Goal: Task Accomplishment & Management: Complete application form

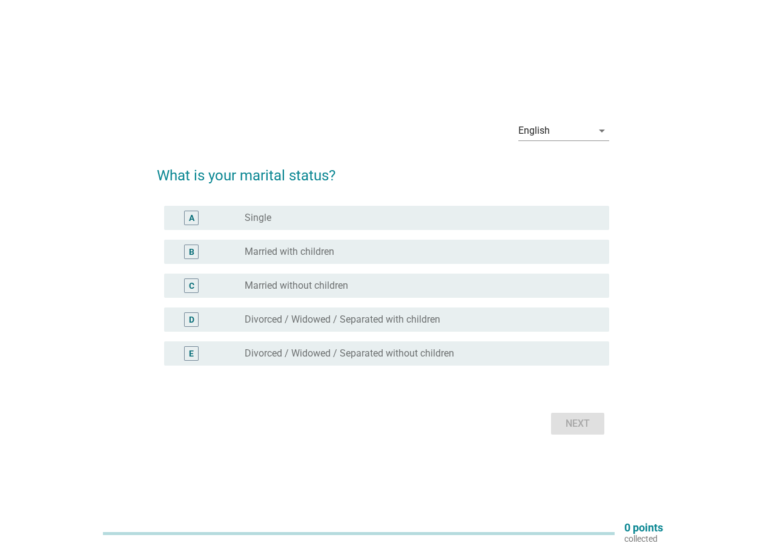
click at [321, 246] on label "Married with children" at bounding box center [290, 252] width 90 height 12
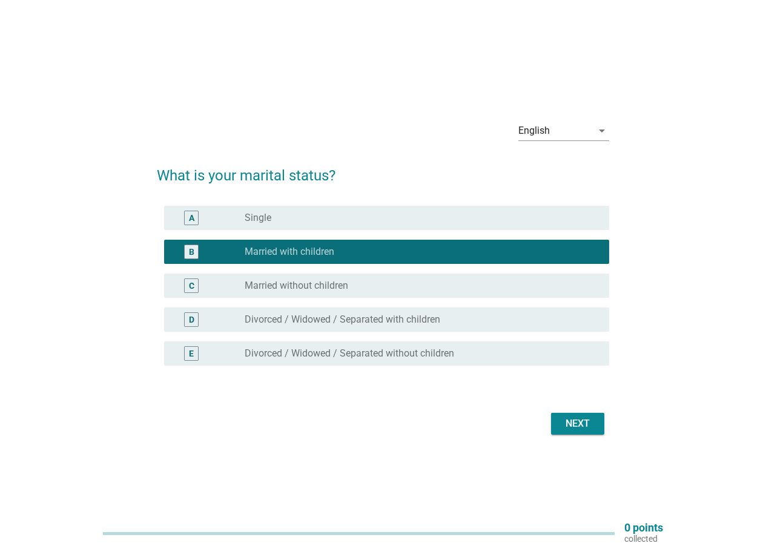
click at [586, 425] on div "Next" at bounding box center [578, 424] width 34 height 15
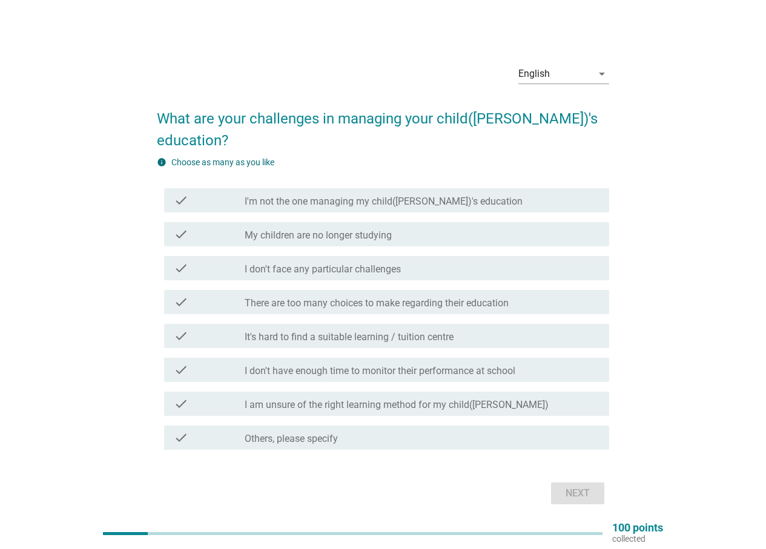
click at [437, 331] on label "It's hard to find a suitable learning / tuition centre" at bounding box center [349, 337] width 209 height 12
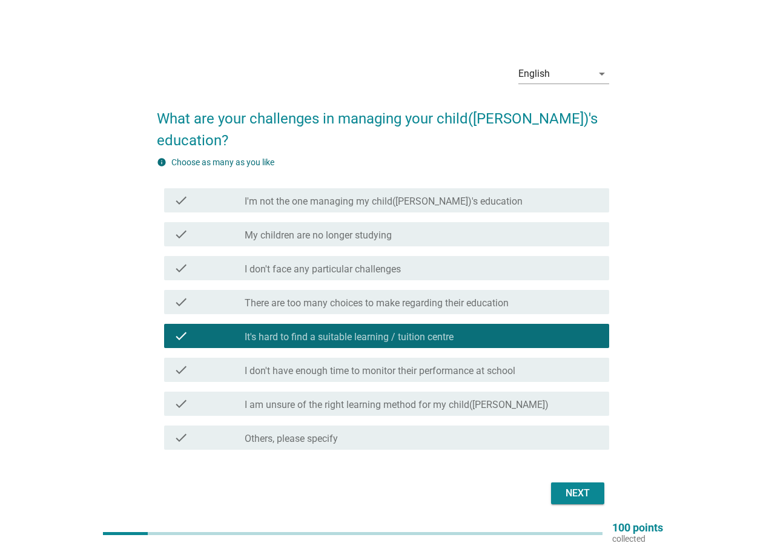
click at [448, 399] on label "I am unsure of the right learning method for my child([PERSON_NAME])" at bounding box center [397, 405] width 304 height 12
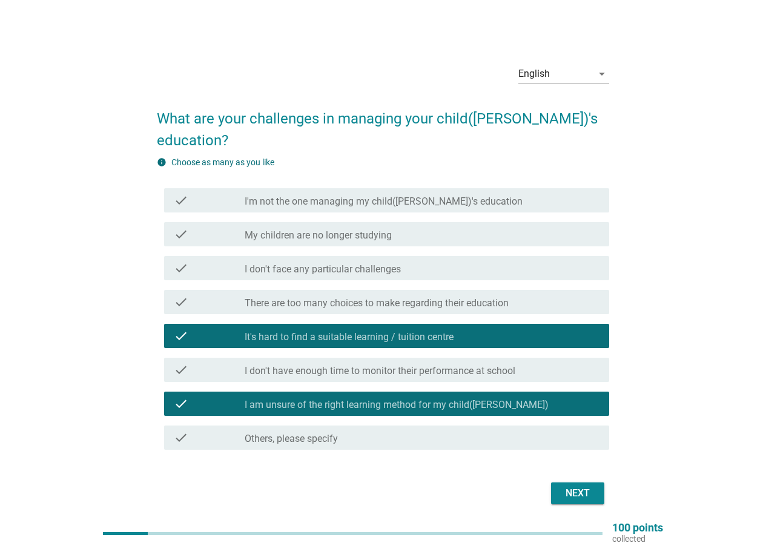
click at [443, 297] on label "There are too many choices to make regarding their education" at bounding box center [377, 303] width 264 height 12
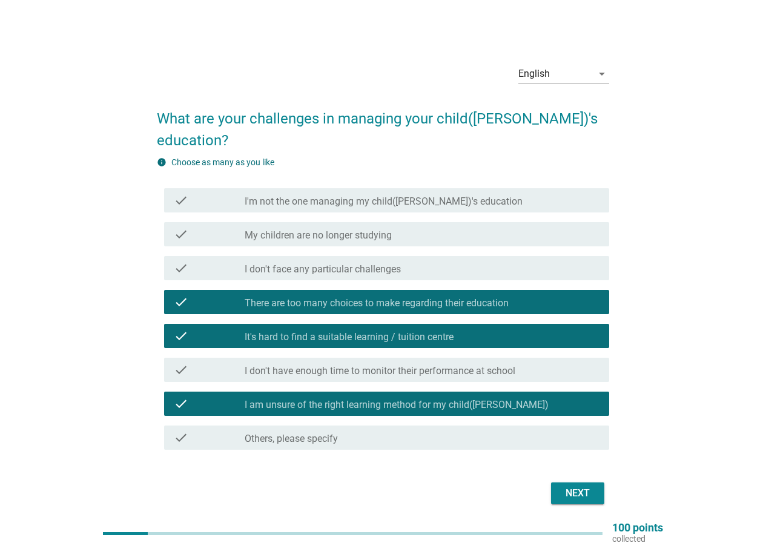
click at [582, 486] on div "Next" at bounding box center [578, 493] width 34 height 15
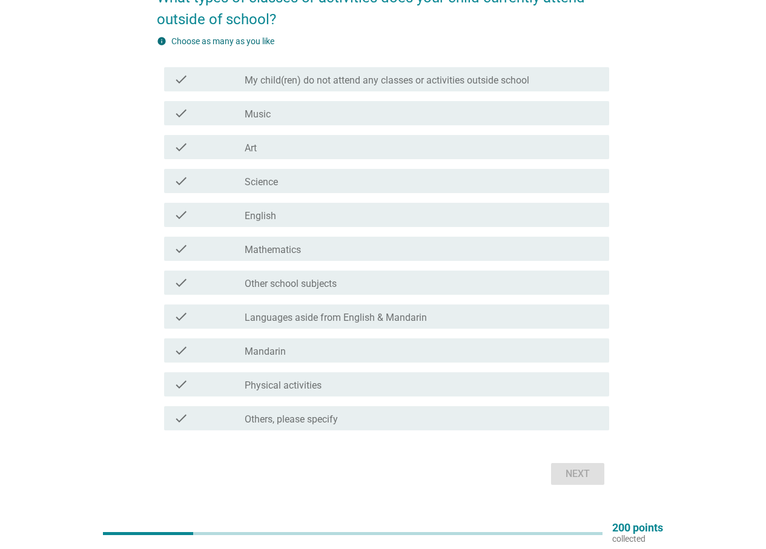
scroll to position [61, 0]
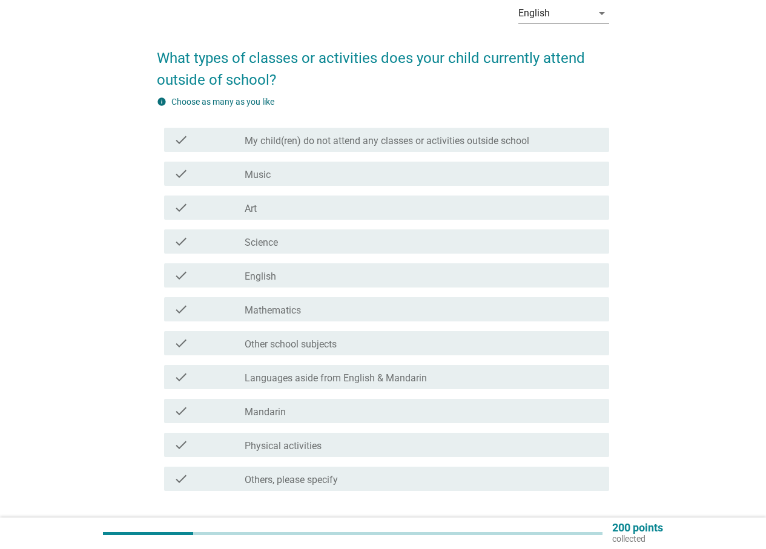
click at [342, 175] on div "check_box_outline_blank Music" at bounding box center [422, 174] width 355 height 15
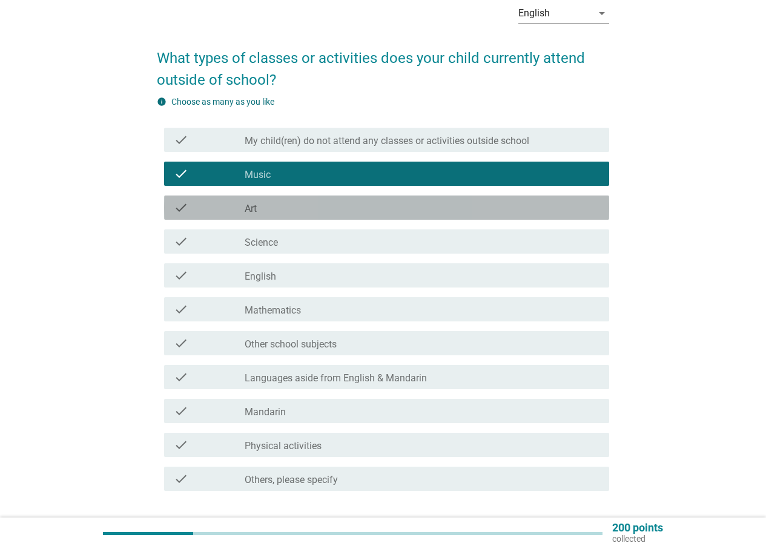
click at [311, 211] on div "check_box_outline_blank Art" at bounding box center [422, 207] width 355 height 15
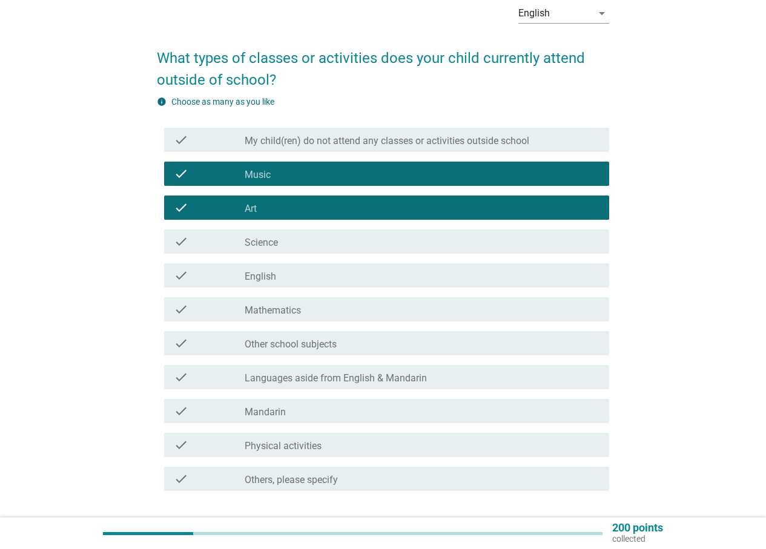
click at [308, 443] on label "Physical activities" at bounding box center [283, 446] width 77 height 12
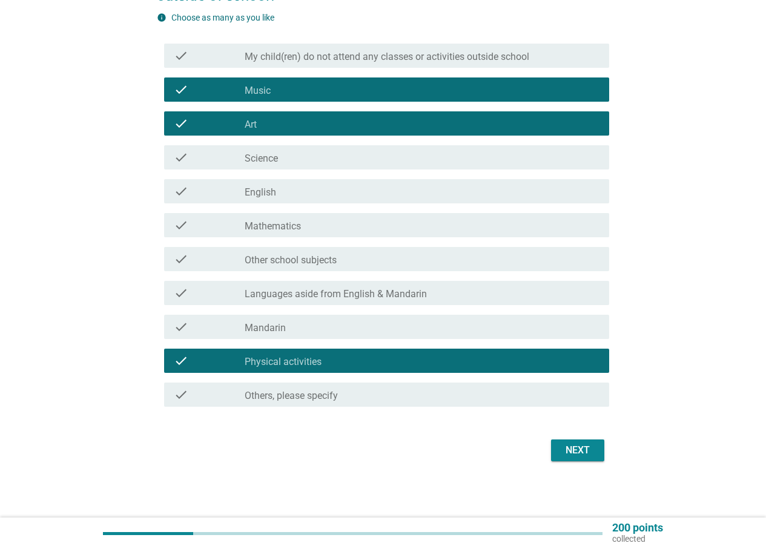
scroll to position [147, 0]
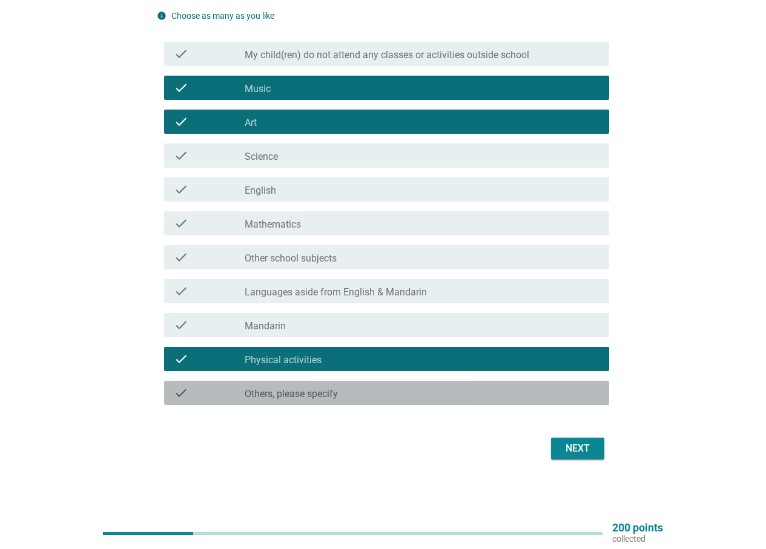
click at [273, 397] on label "Others, please specify" at bounding box center [291, 394] width 93 height 12
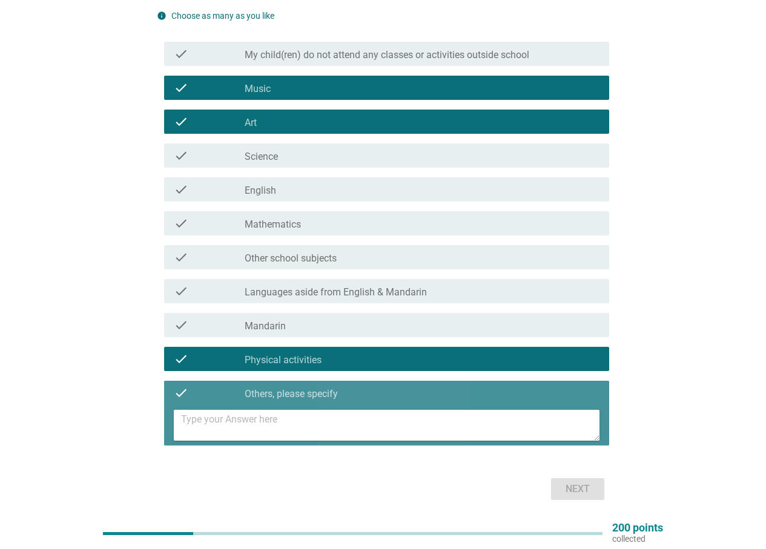
click at [264, 420] on textarea at bounding box center [390, 425] width 418 height 31
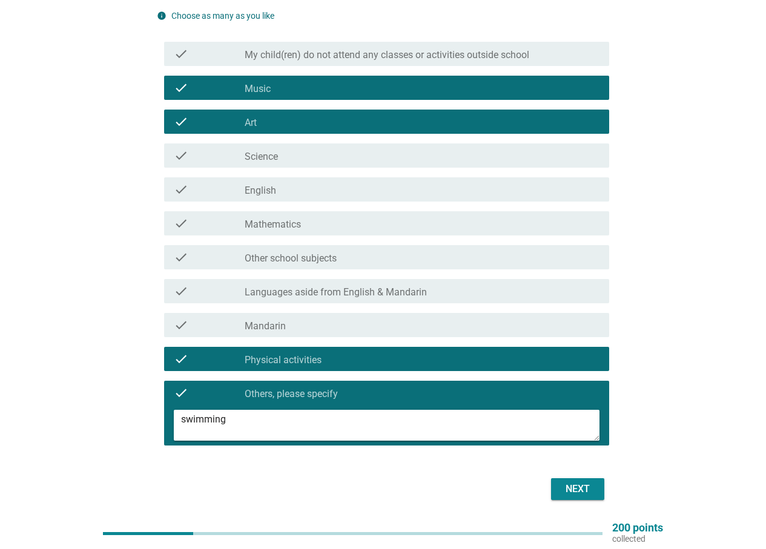
type textarea "swimming"
click at [558, 490] on button "Next" at bounding box center [577, 489] width 53 height 22
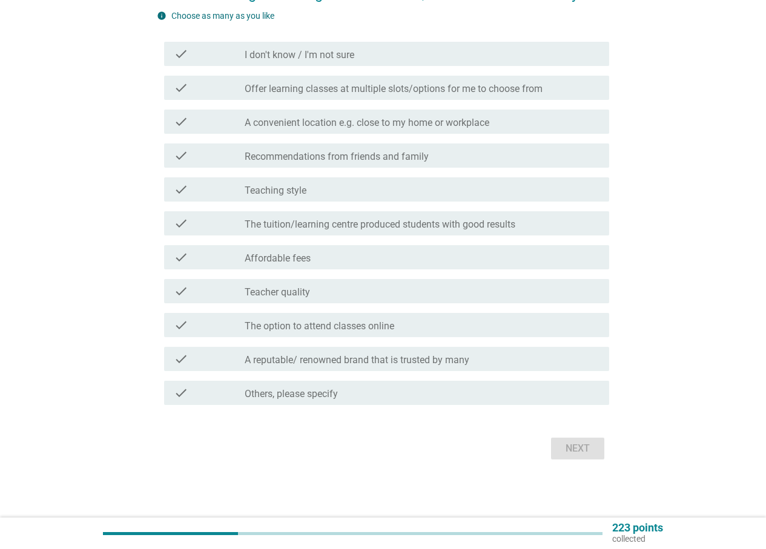
scroll to position [0, 0]
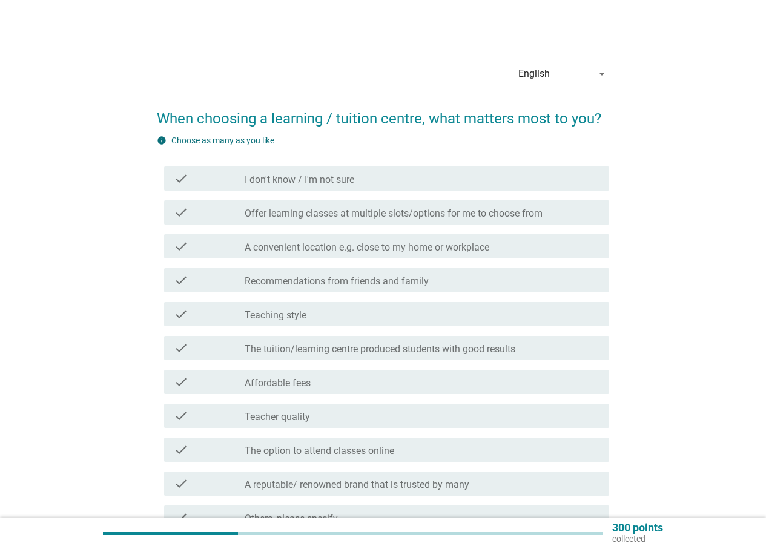
click at [454, 248] on label "A convenient location e.g. close to my home or workplace" at bounding box center [367, 248] width 245 height 12
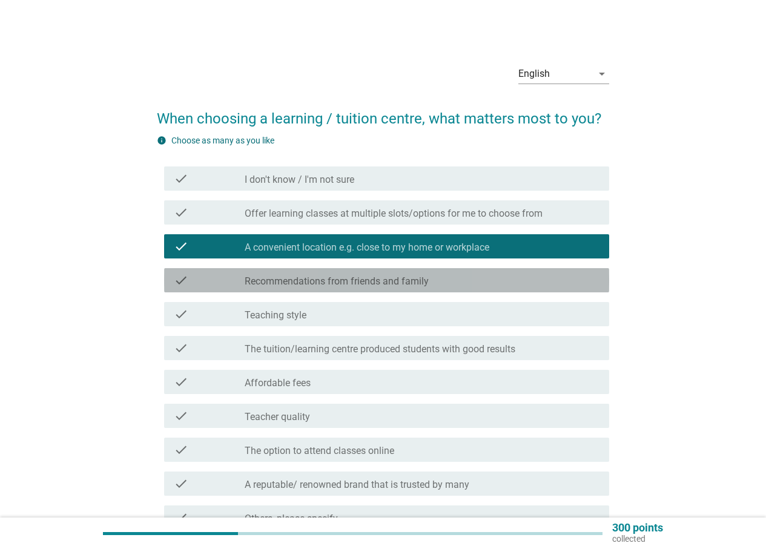
click at [402, 280] on label "Recommendations from friends and family" at bounding box center [337, 282] width 184 height 12
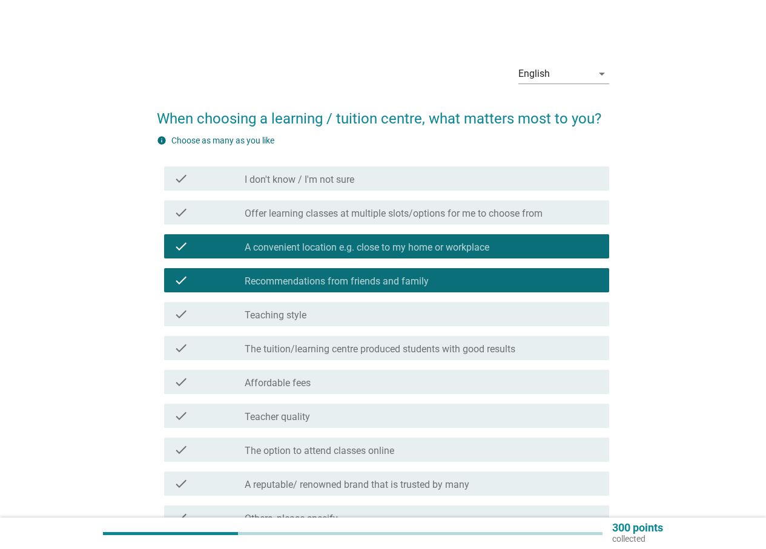
click at [375, 307] on div "check_box_outline_blank Teaching style" at bounding box center [422, 314] width 355 height 15
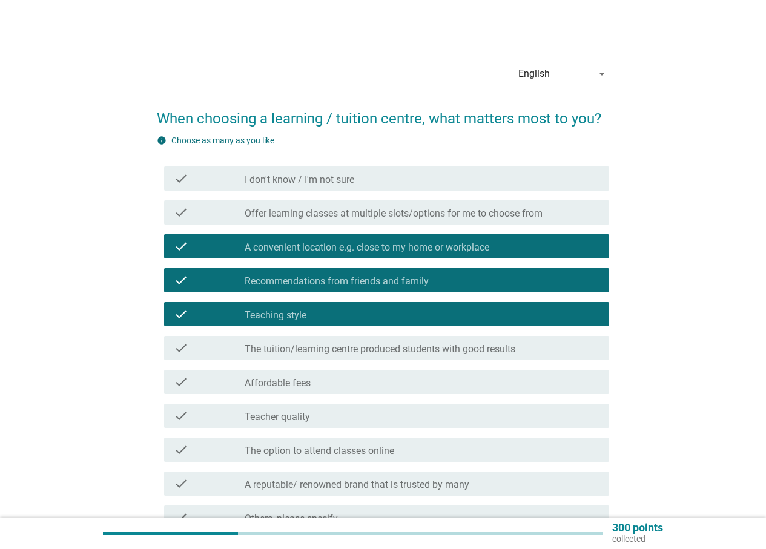
click at [465, 349] on label "The tuition/learning centre produced students with good results" at bounding box center [380, 349] width 271 height 12
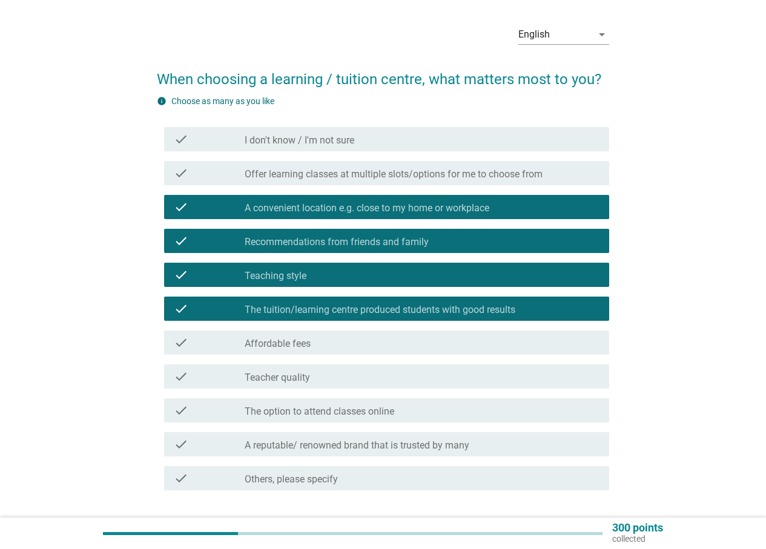
scroll to position [61, 0]
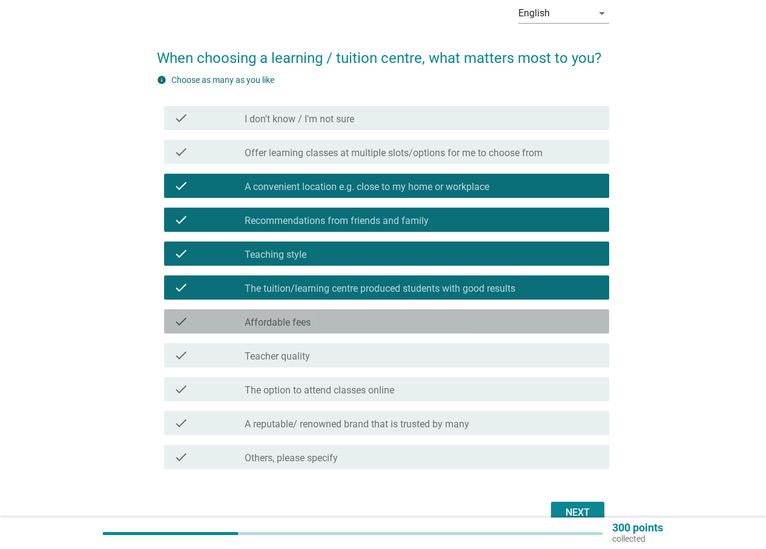
click at [403, 328] on div "check_box_outline_blank Affordable fees" at bounding box center [422, 321] width 355 height 15
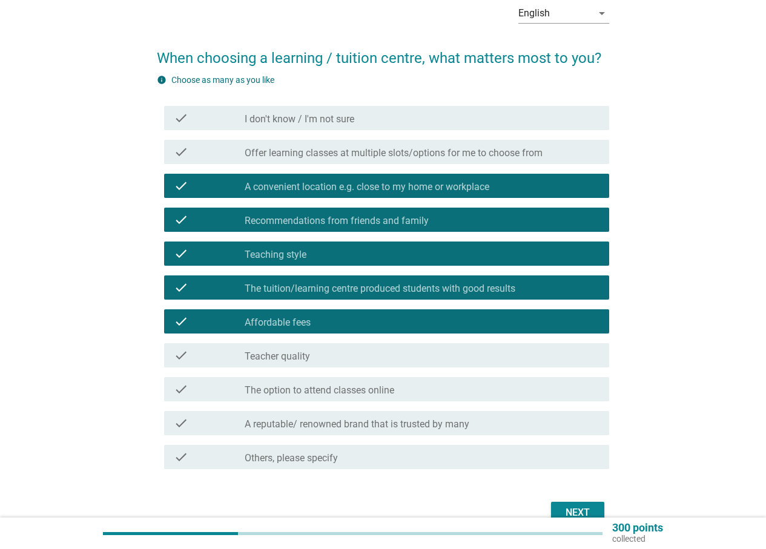
click at [381, 357] on div "check_box_outline_blank Teacher quality" at bounding box center [422, 355] width 355 height 15
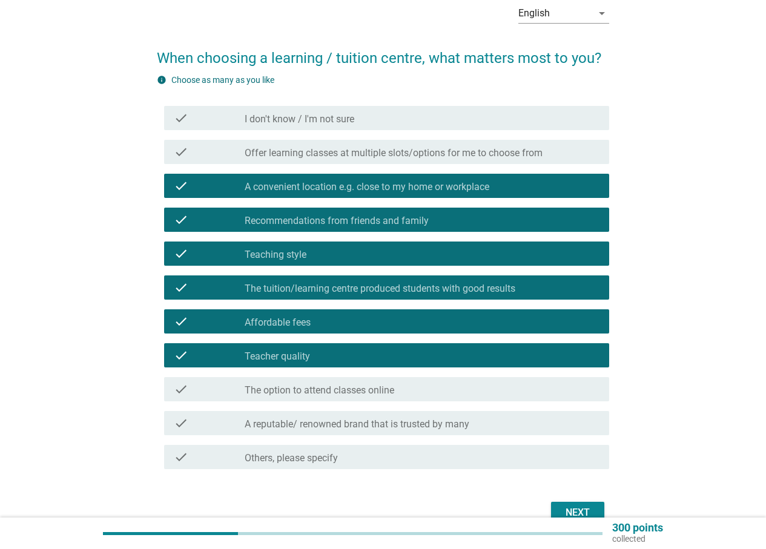
click at [372, 388] on label "The option to attend classes online" at bounding box center [320, 391] width 150 height 12
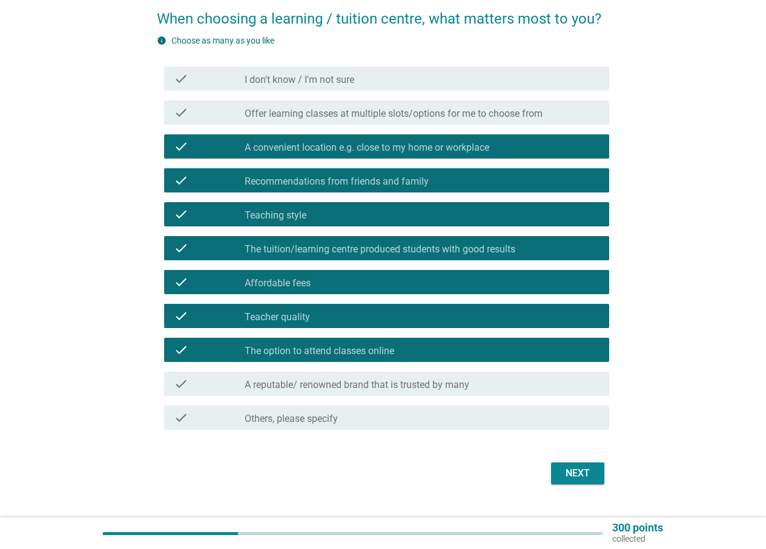
scroll to position [121, 0]
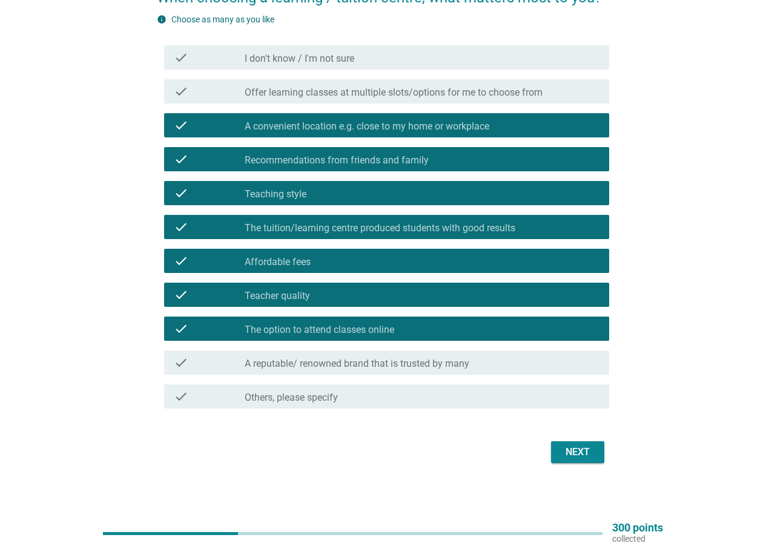
click at [587, 452] on div "Next" at bounding box center [578, 452] width 34 height 15
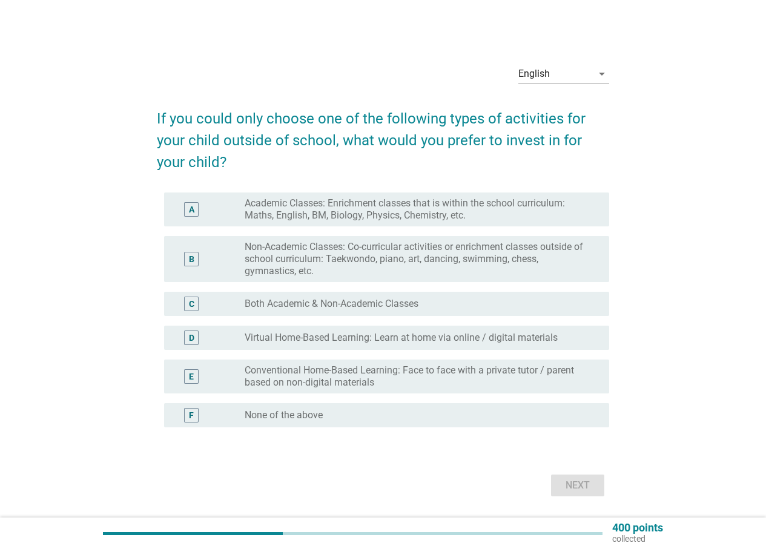
click at [348, 255] on label "Non-Academic Classes: Co-curricular activities or enrichment classes outside of…" at bounding box center [417, 259] width 345 height 36
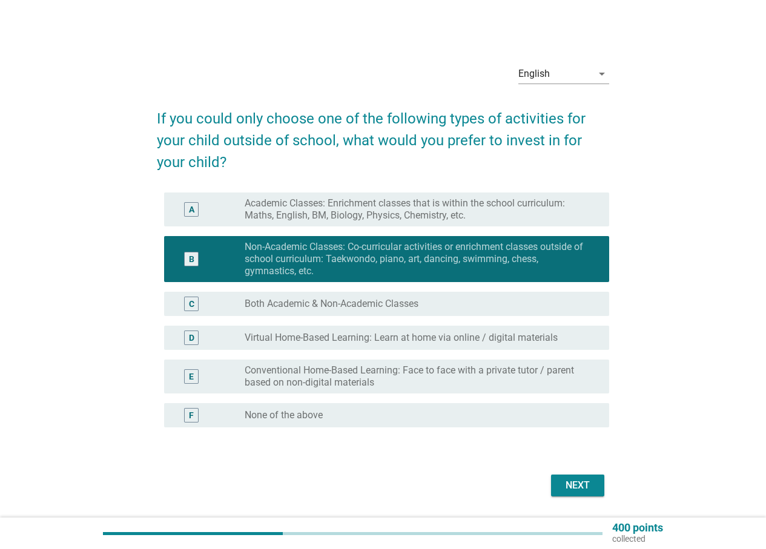
click at [311, 327] on div "D radio_button_unchecked Virtual Home-Based Learning: Learn at home via online …" at bounding box center [386, 338] width 445 height 24
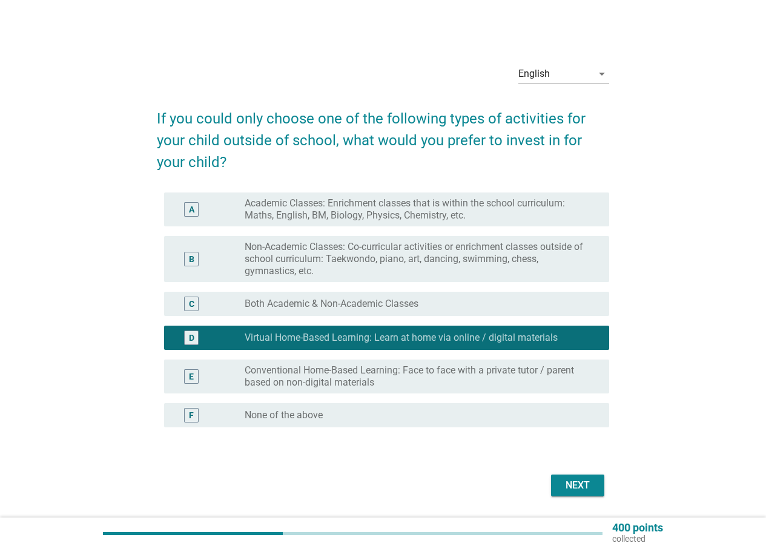
click at [312, 253] on label "Non-Academic Classes: Co-curricular activities or enrichment classes outside of…" at bounding box center [417, 259] width 345 height 36
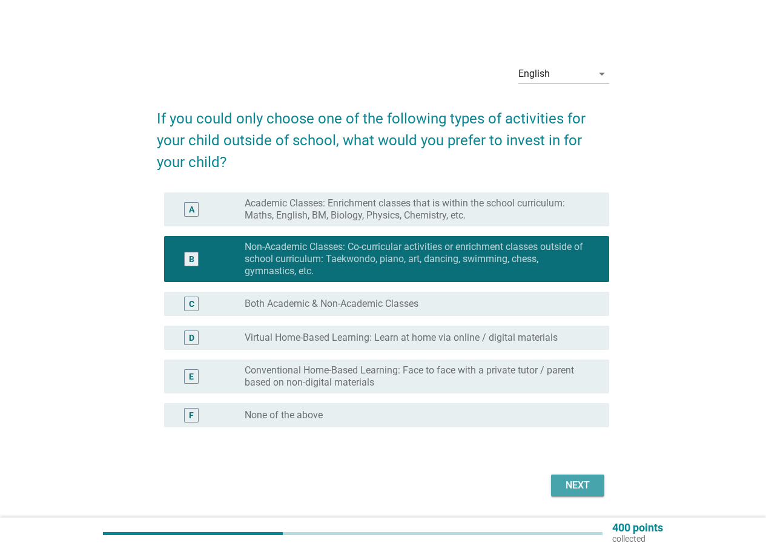
click at [586, 480] on div "Next" at bounding box center [578, 485] width 34 height 15
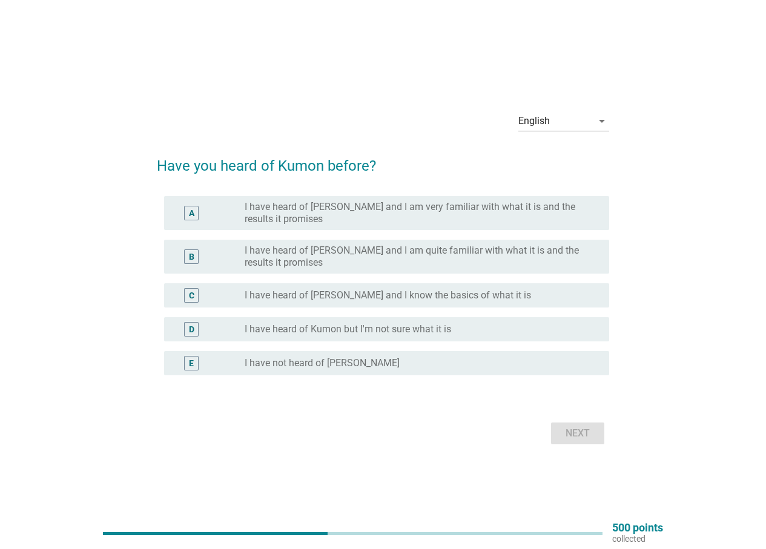
click at [494, 254] on label "I have heard of [PERSON_NAME] and I am quite familiar with what it is and the r…" at bounding box center [417, 257] width 345 height 24
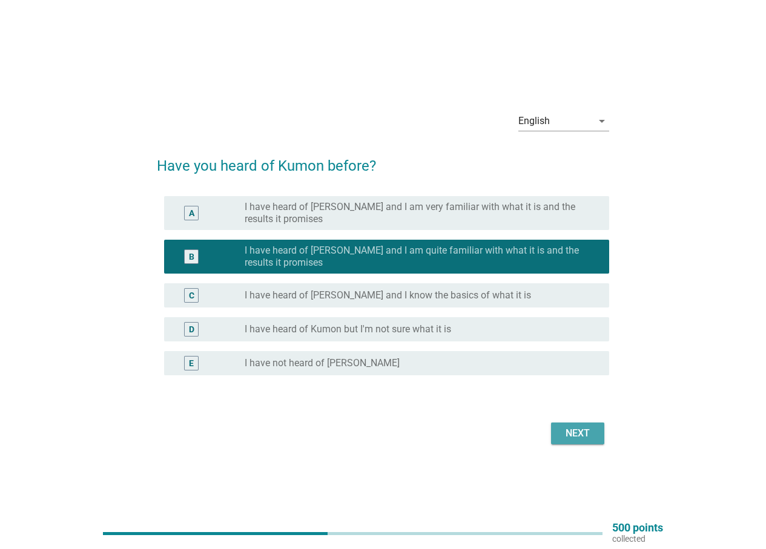
click at [581, 432] on div "Next" at bounding box center [578, 433] width 34 height 15
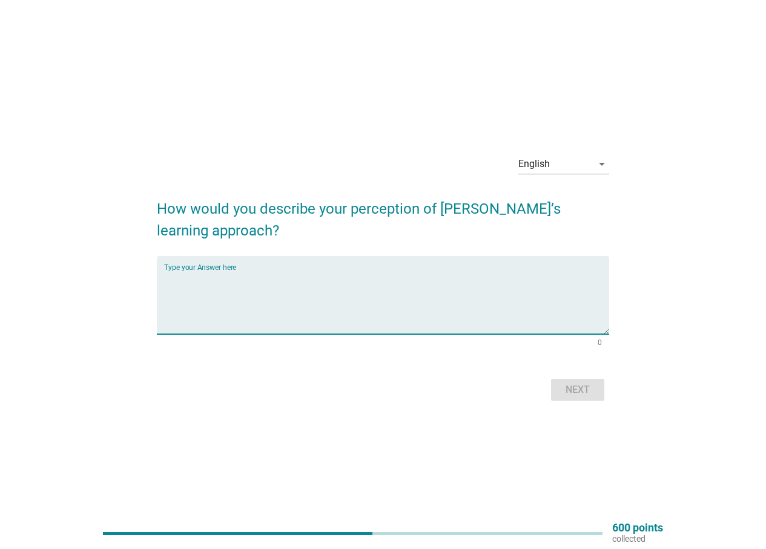
click at [374, 327] on textarea "Type your Answer here" at bounding box center [386, 303] width 445 height 64
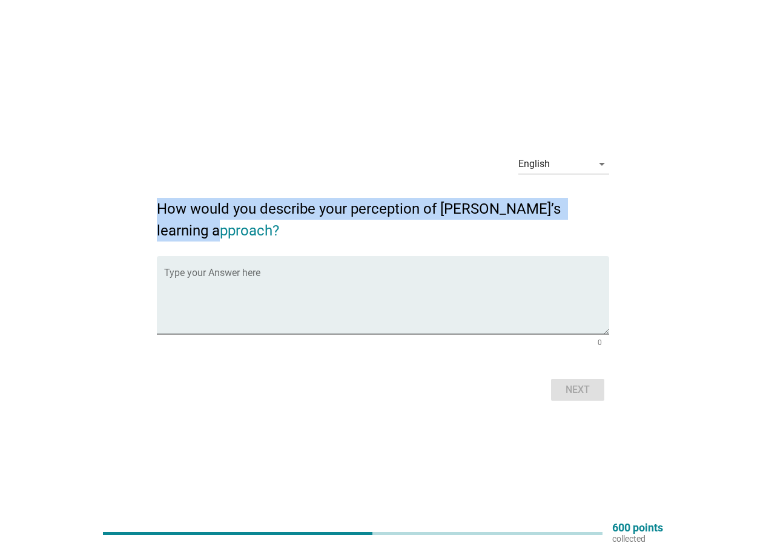
drag, startPoint x: 157, startPoint y: 208, endPoint x: 222, endPoint y: 228, distance: 68.0
click at [222, 228] on h2 "How would you describe your perception of [PERSON_NAME]’s learning approach?" at bounding box center [383, 214] width 452 height 56
copy h2 "How would you describe your perception of [PERSON_NAME]’s learning approach?"
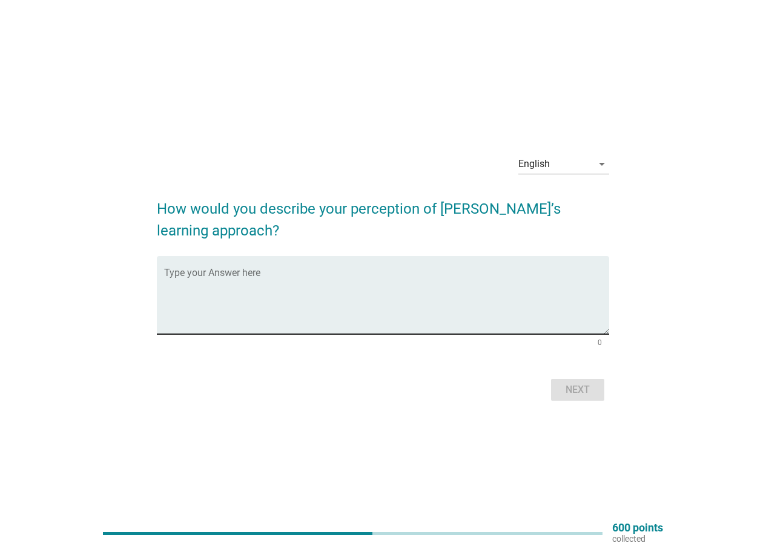
click at [234, 318] on textarea "Type your Answer here" at bounding box center [386, 303] width 445 height 64
paste textarea "[PERSON_NAME] encourages students to learn independently by progressing through…"
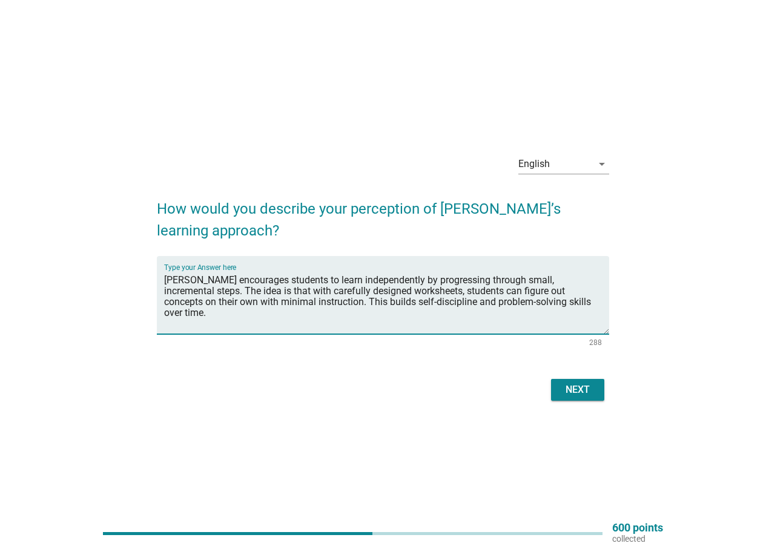
type textarea "[PERSON_NAME] encourages students to learn independently by progressing through…"
click at [577, 385] on div "Next" at bounding box center [578, 390] width 34 height 15
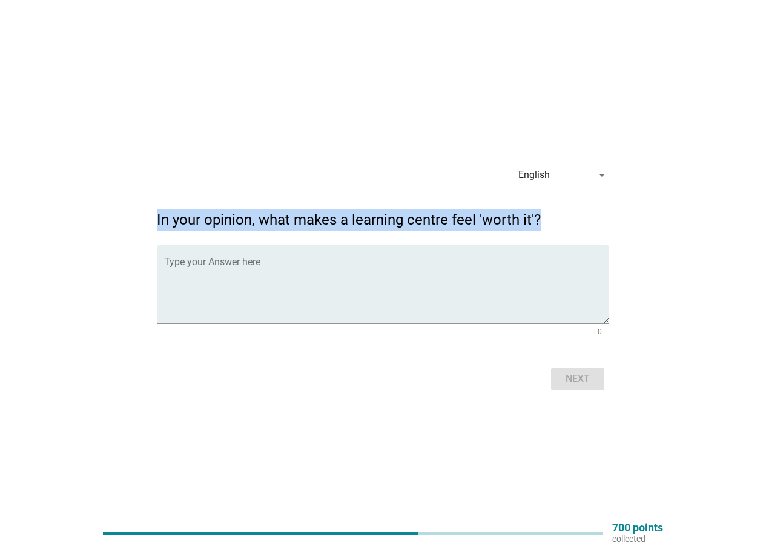
drag, startPoint x: 158, startPoint y: 220, endPoint x: 540, endPoint y: 220, distance: 381.5
click at [540, 220] on h2 "In your opinion, what makes a learning centre feel 'worth it'?" at bounding box center [383, 214] width 452 height 34
copy h2 "In your opinion, what makes a learning centre feel 'worth it'?"
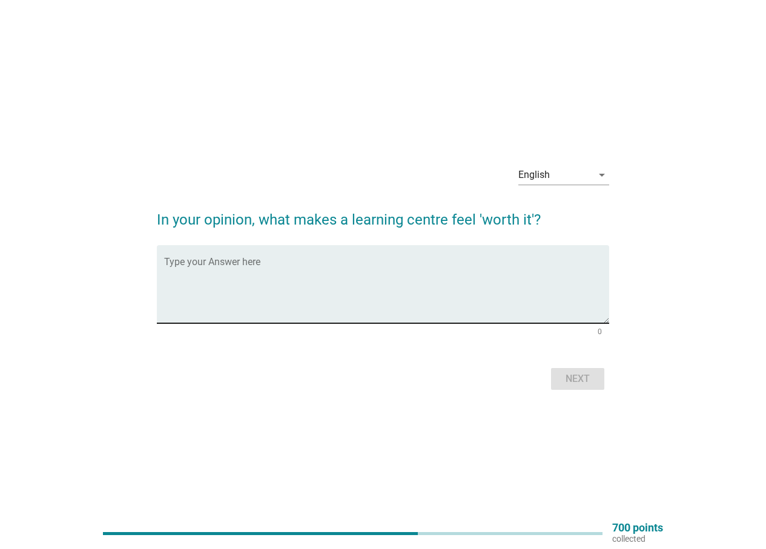
click at [242, 305] on textarea "Type your Answer here" at bounding box center [386, 292] width 445 height 64
paste textarea "Measurable Impact Progress tracking: You can see how you’re improving. Practica…"
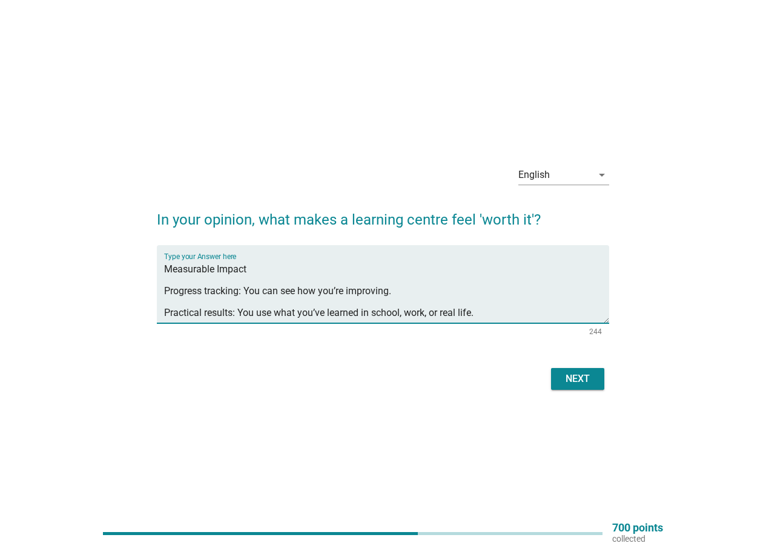
scroll to position [17, 0]
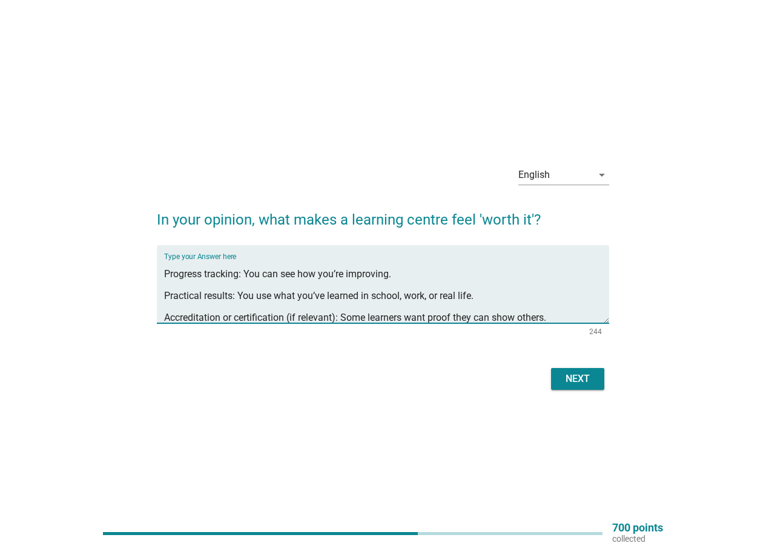
type textarea "Measurable Impact Progress tracking: You can see how you’re improving. Practica…"
click at [573, 381] on div "Next" at bounding box center [578, 379] width 34 height 15
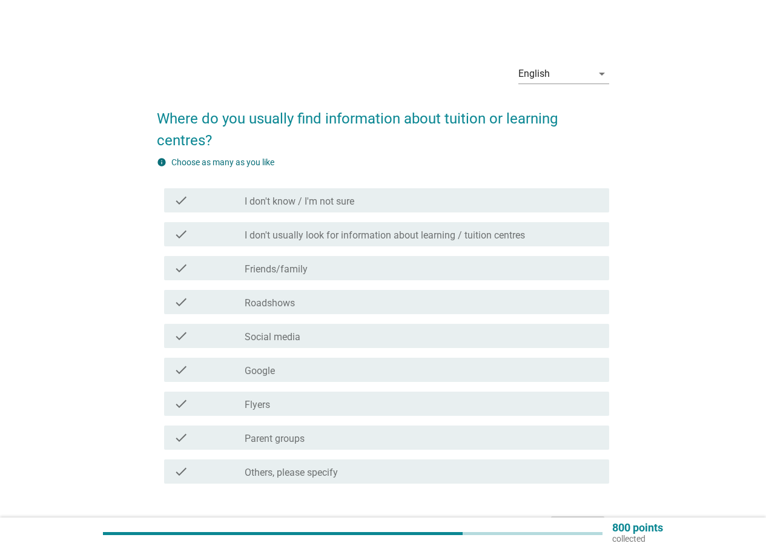
click at [347, 259] on div "check check_box_outline_blank Friends/family" at bounding box center [386, 268] width 445 height 24
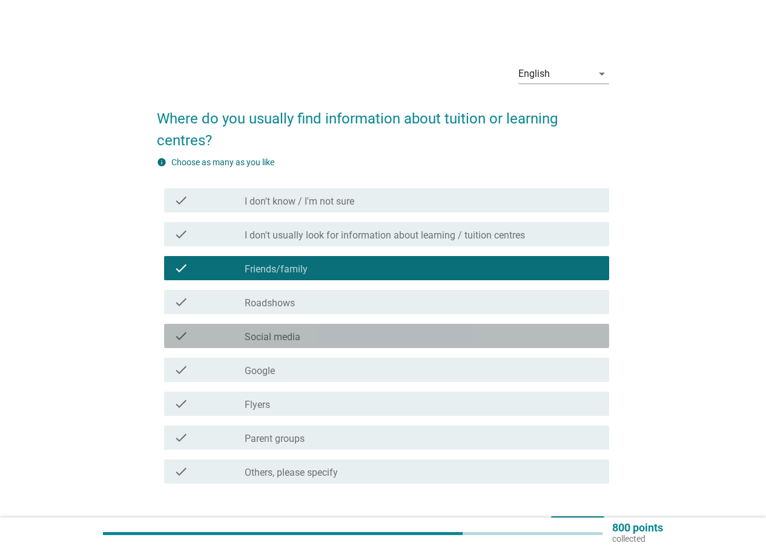
click at [303, 328] on div "check check_box_outline_blank Social media" at bounding box center [386, 336] width 445 height 24
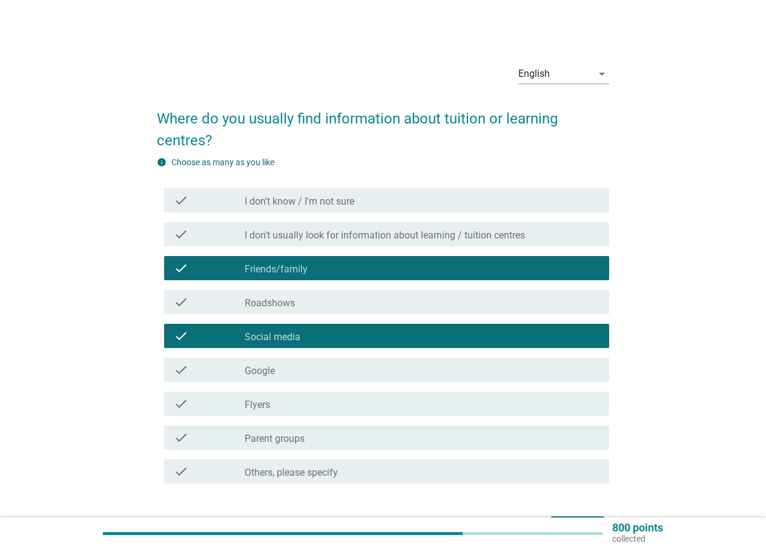
click at [304, 362] on div "check check_box_outline_blank Google" at bounding box center [386, 370] width 445 height 24
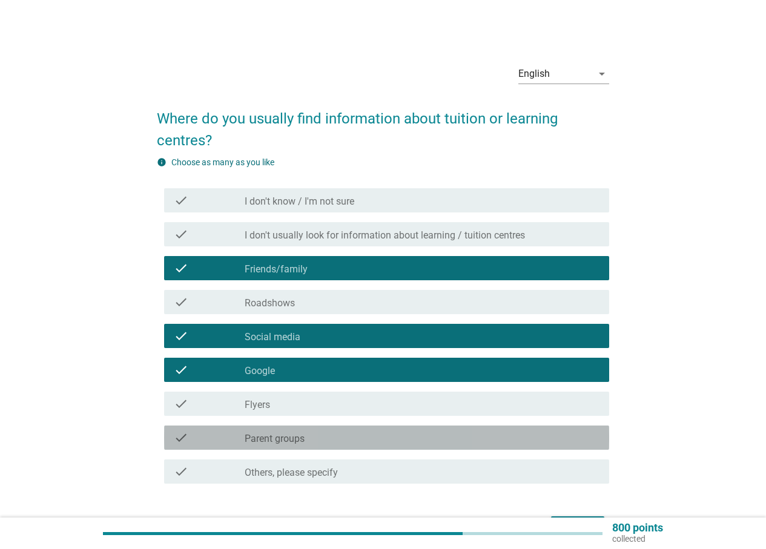
click at [293, 438] on label "Parent groups" at bounding box center [275, 439] width 60 height 12
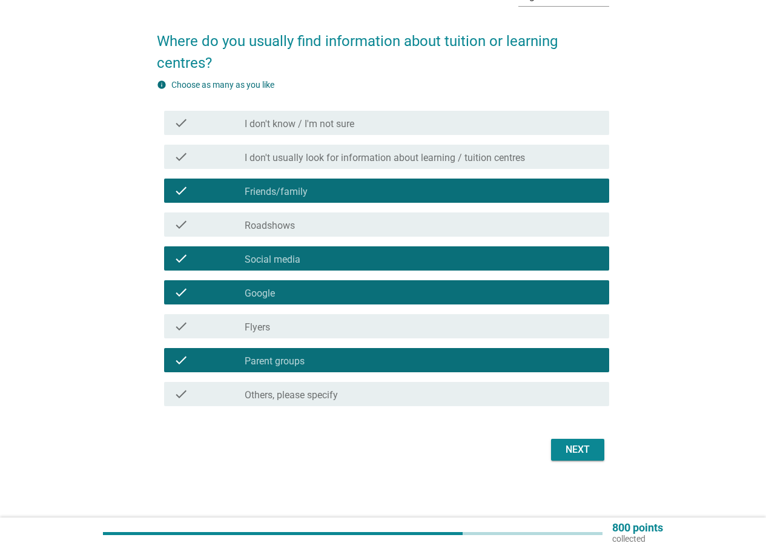
scroll to position [79, 0]
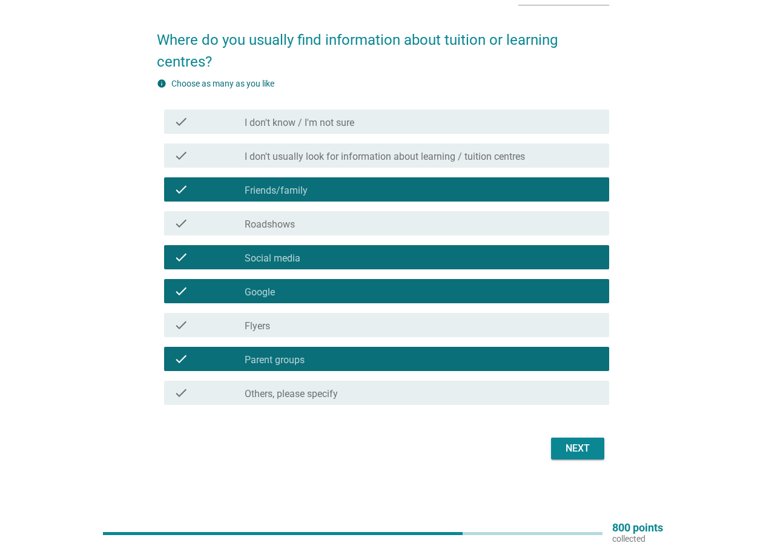
click at [565, 446] on div "Next" at bounding box center [578, 448] width 34 height 15
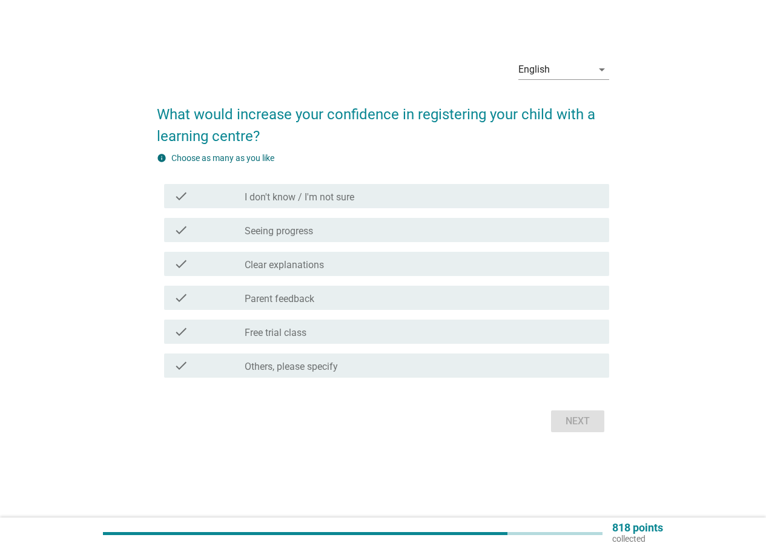
scroll to position [0, 0]
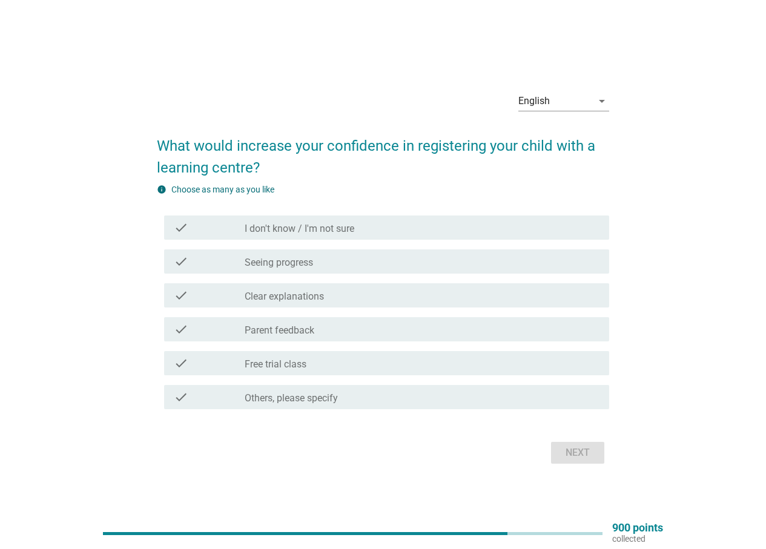
click at [334, 266] on div "check_box_outline_blank Seeing progress" at bounding box center [422, 261] width 355 height 15
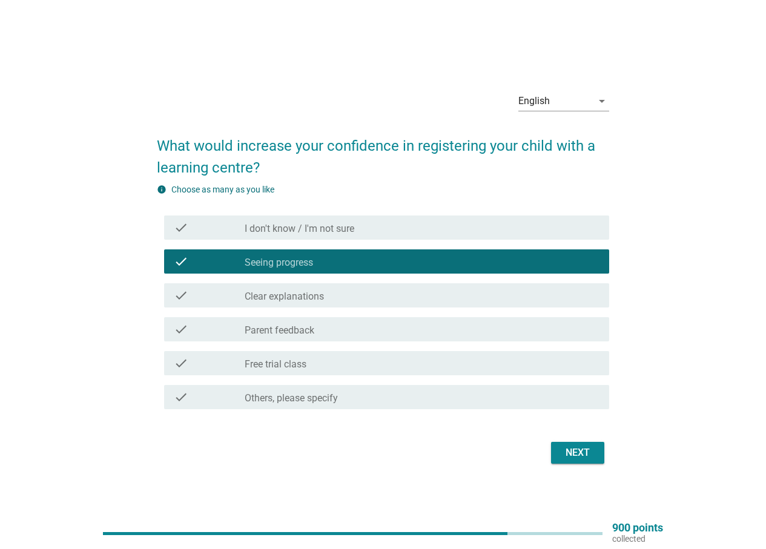
click at [320, 291] on label "Clear explanations" at bounding box center [284, 297] width 79 height 12
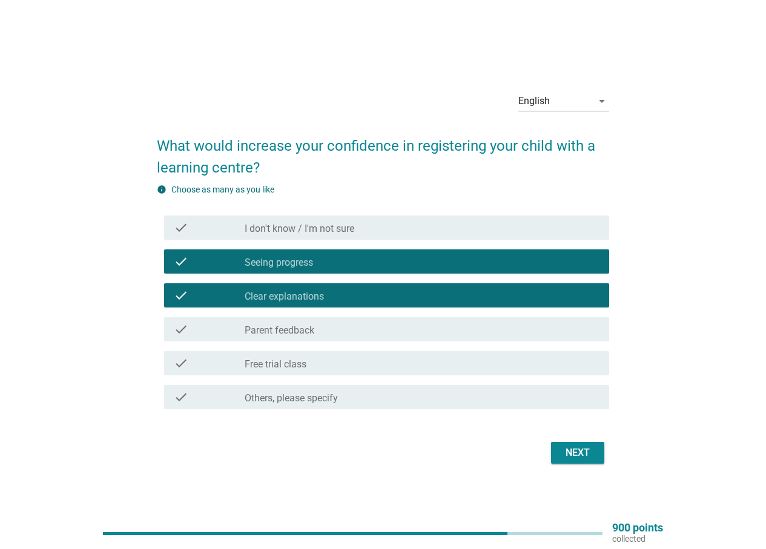
click at [314, 327] on label "Parent feedback" at bounding box center [280, 331] width 70 height 12
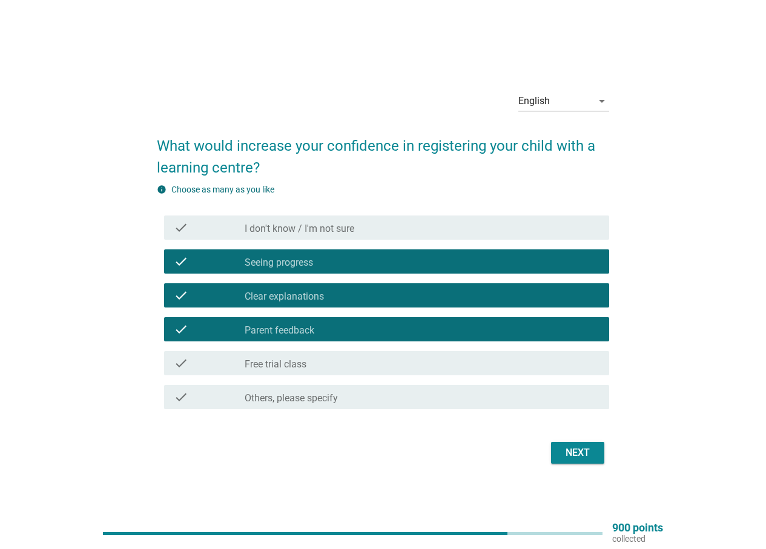
click at [576, 446] on div "Next" at bounding box center [578, 453] width 34 height 15
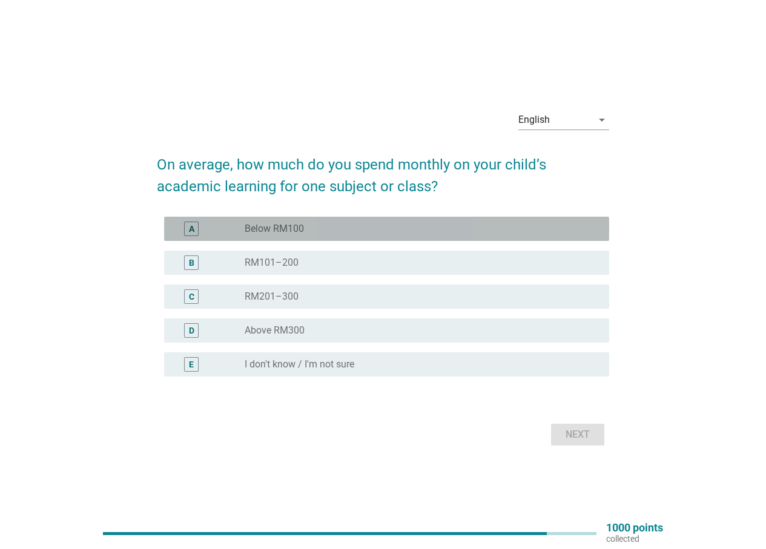
click at [348, 226] on div "radio_button_unchecked Below RM100" at bounding box center [417, 229] width 345 height 12
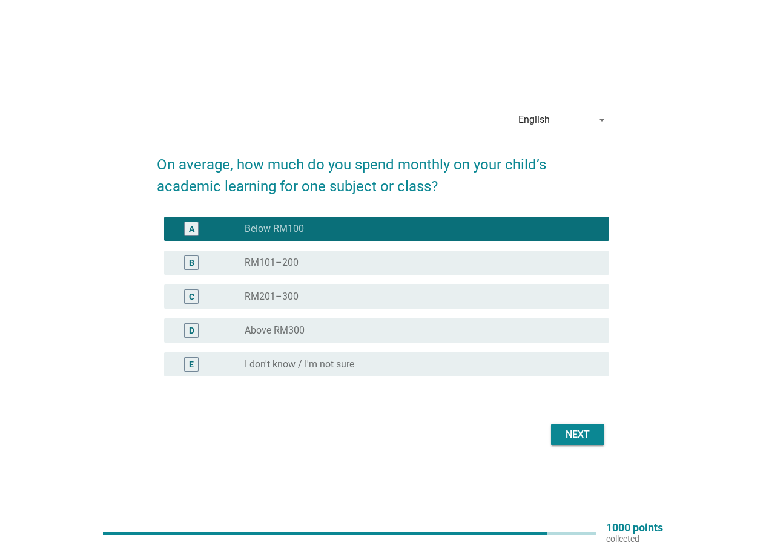
click at [563, 429] on div "Next" at bounding box center [578, 435] width 34 height 15
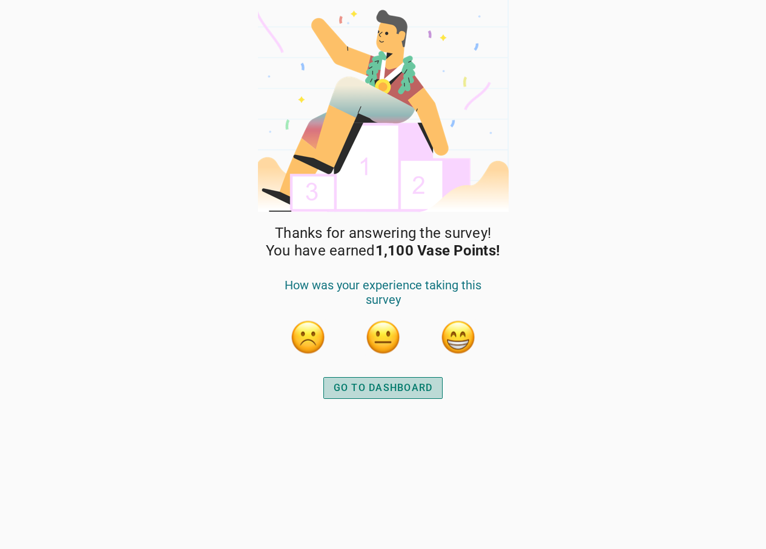
click at [396, 387] on div "GO TO DASHBOARD" at bounding box center [383, 388] width 99 height 15
